Goal: Navigation & Orientation: Go to known website

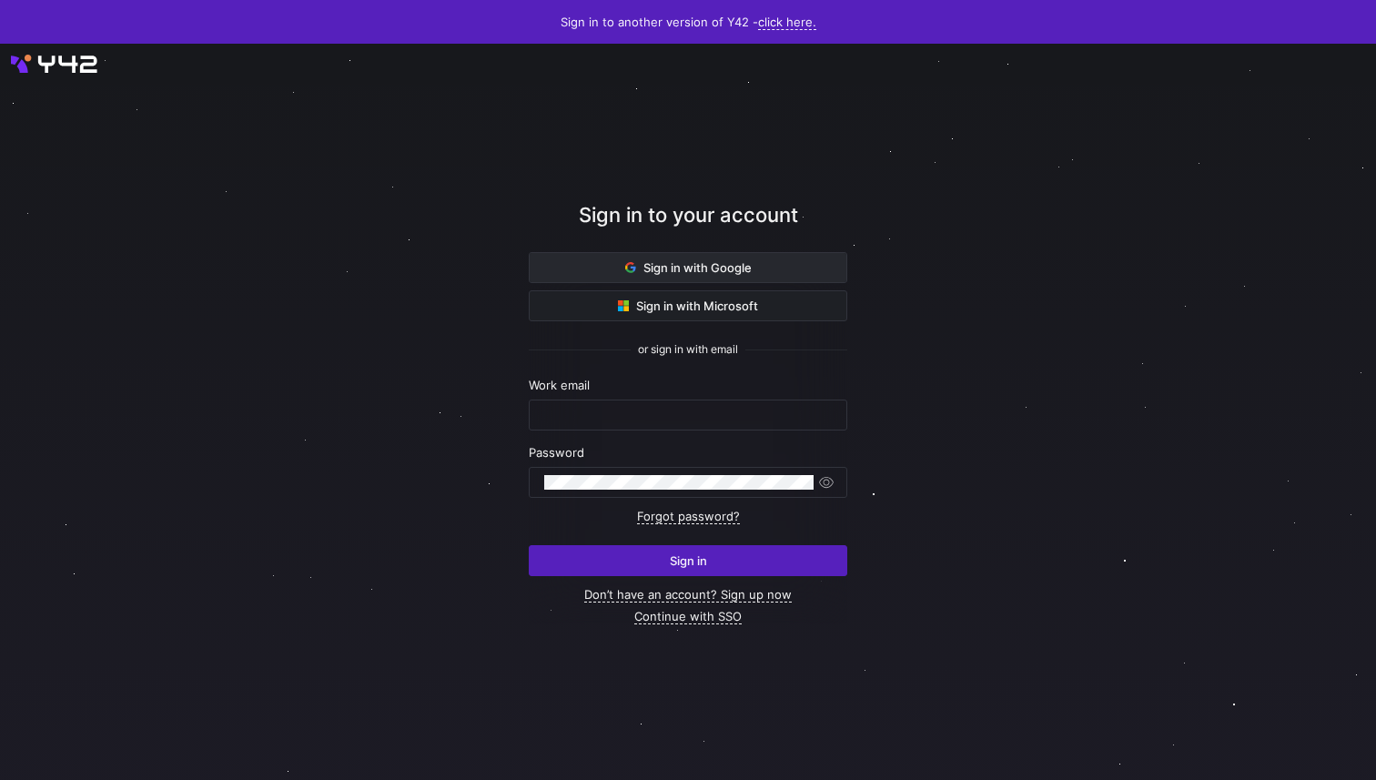
click at [697, 271] on span "Sign in with Google" at bounding box center [688, 267] width 127 height 15
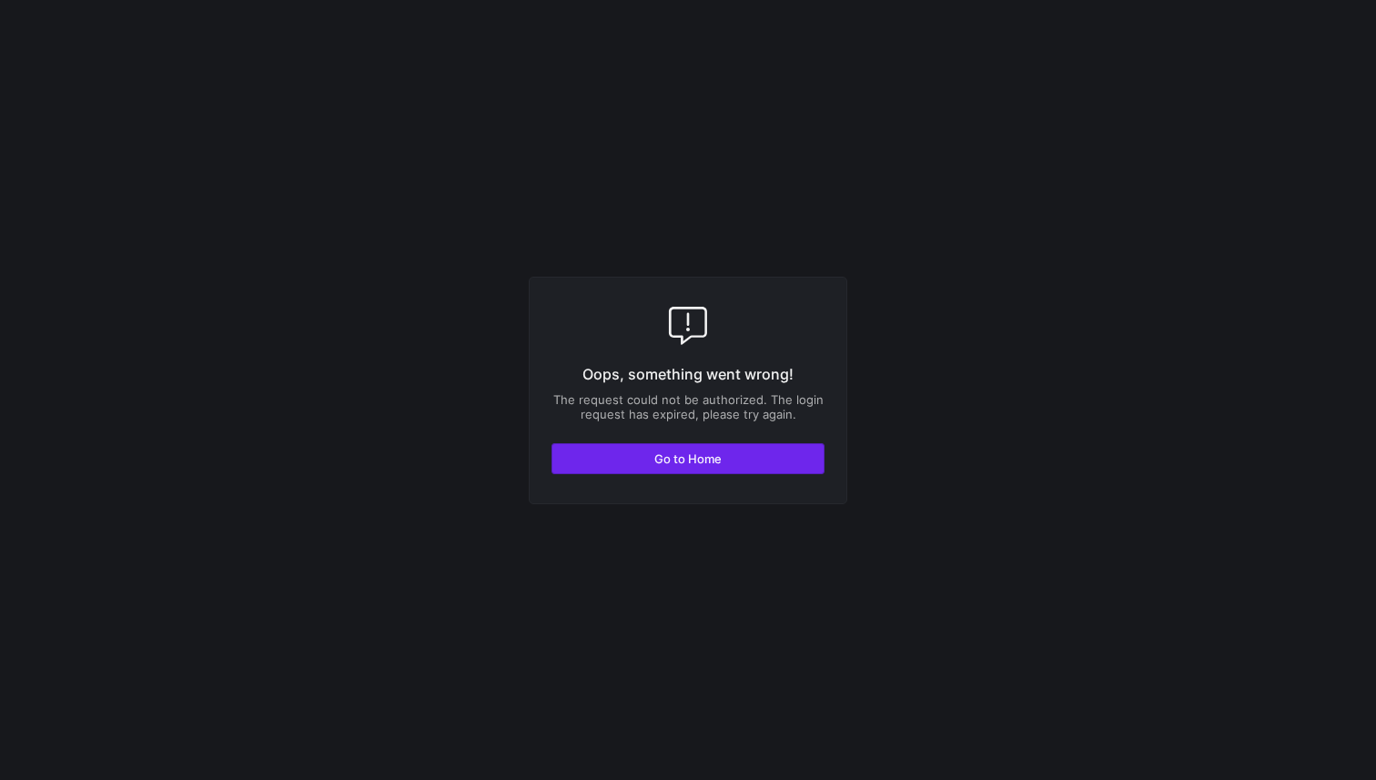
click at [761, 461] on span "button" at bounding box center [688, 458] width 271 height 29
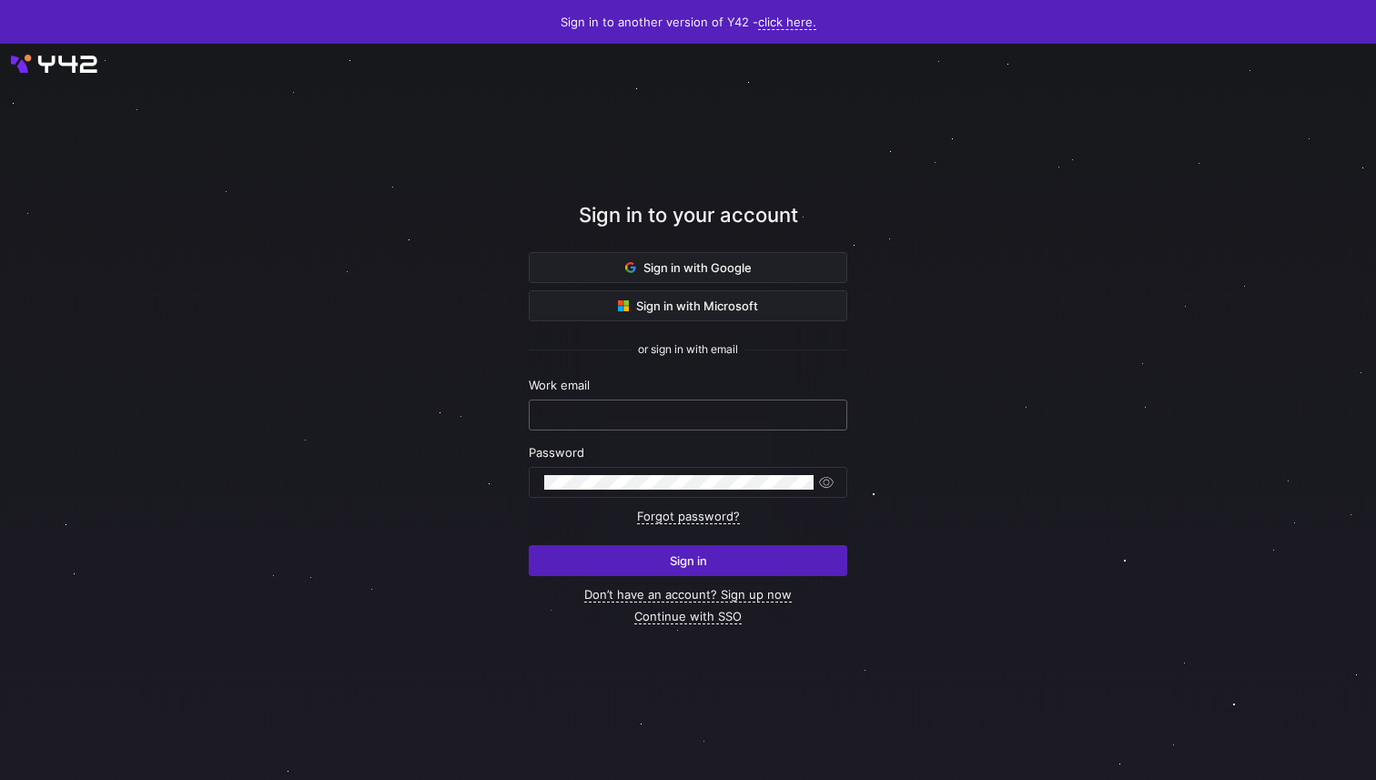
click at [708, 410] on input "text" at bounding box center [688, 415] width 288 height 15
click at [0, 779] on com-1password-button at bounding box center [0, 780] width 0 height 0
type input "renate.perez@intermate.de"
click at [661, 497] on div at bounding box center [688, 482] width 319 height 31
click at [529, 545] on button "Sign in" at bounding box center [688, 560] width 319 height 31
